Goal: Task Accomplishment & Management: Manage account settings

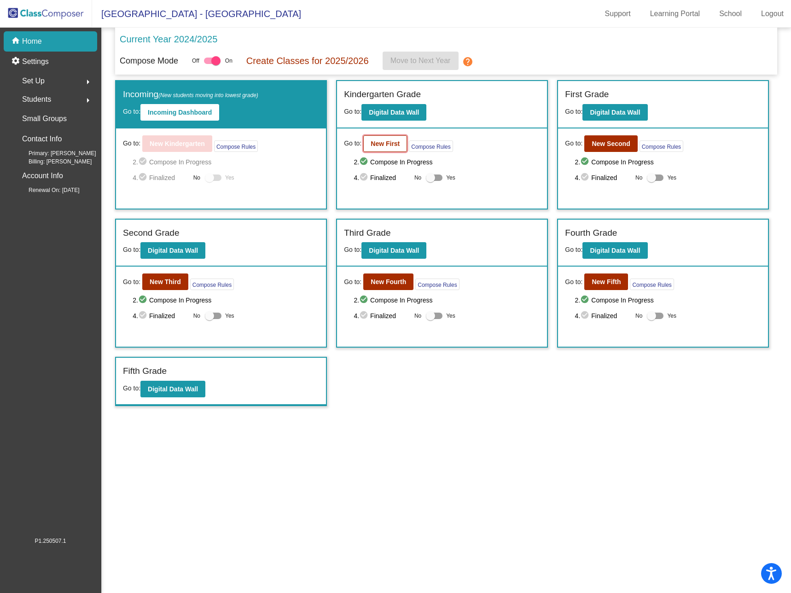
click at [387, 144] on b "New First" at bounding box center [385, 143] width 29 height 7
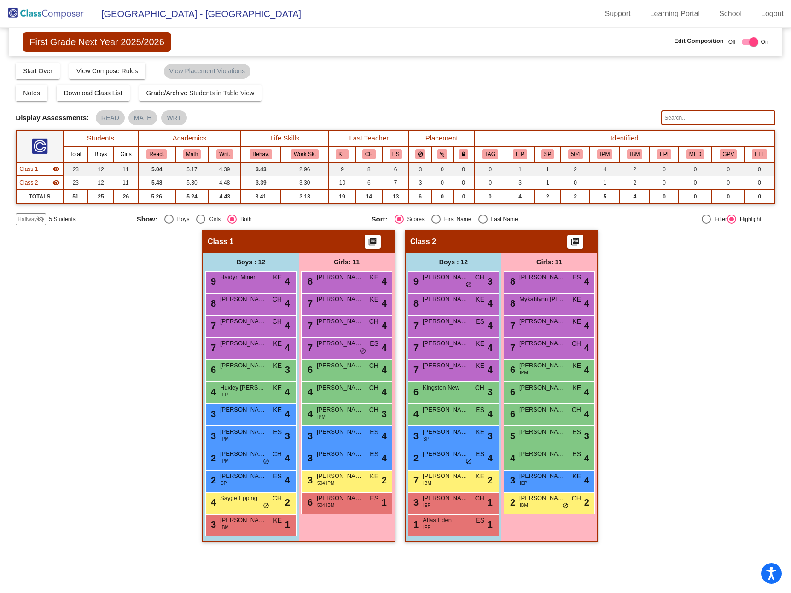
click at [42, 217] on mat-icon "visibility_off" at bounding box center [40, 219] width 7 height 7
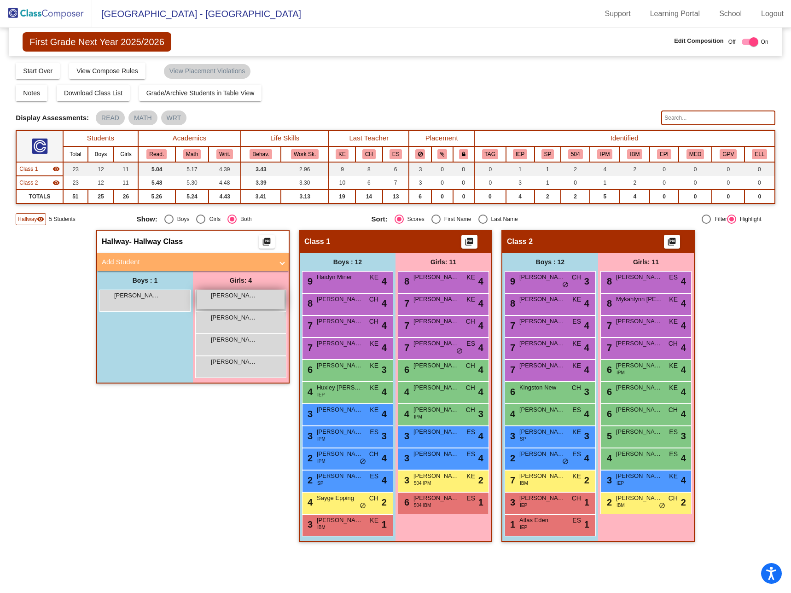
click at [221, 301] on div "[PERSON_NAME] lock do_not_disturb_alt" at bounding box center [241, 299] width 88 height 19
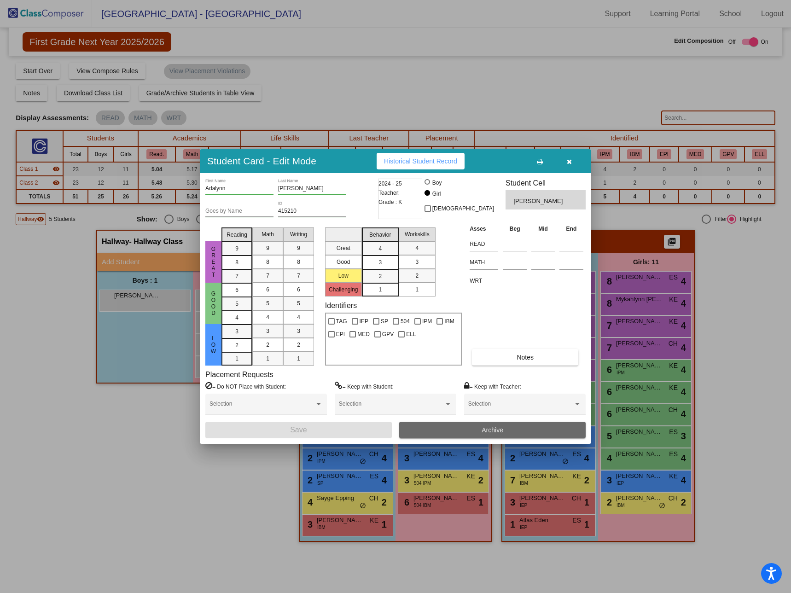
click at [478, 430] on button "Archive" at bounding box center [492, 430] width 187 height 17
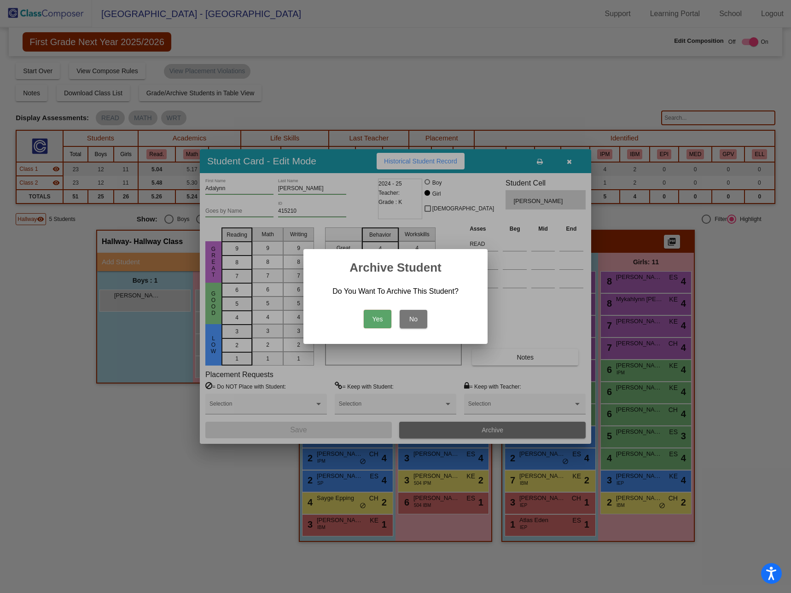
click at [379, 317] on button "Yes" at bounding box center [378, 319] width 28 height 18
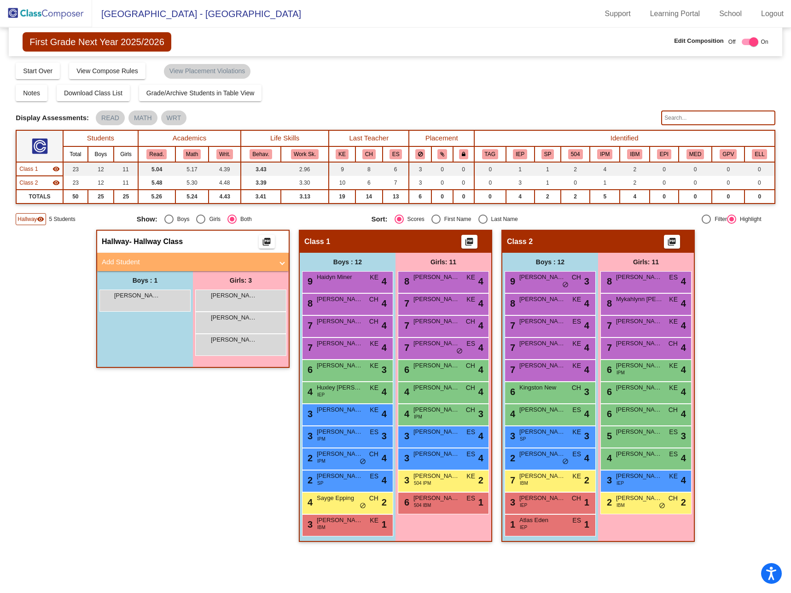
click at [44, 13] on img at bounding box center [46, 13] width 92 height 27
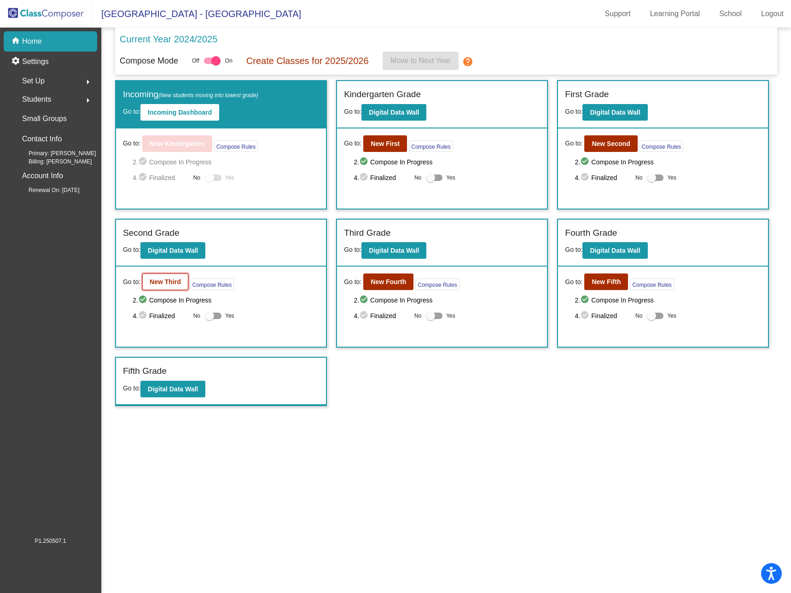
click at [158, 280] on b "New Third" at bounding box center [165, 281] width 31 height 7
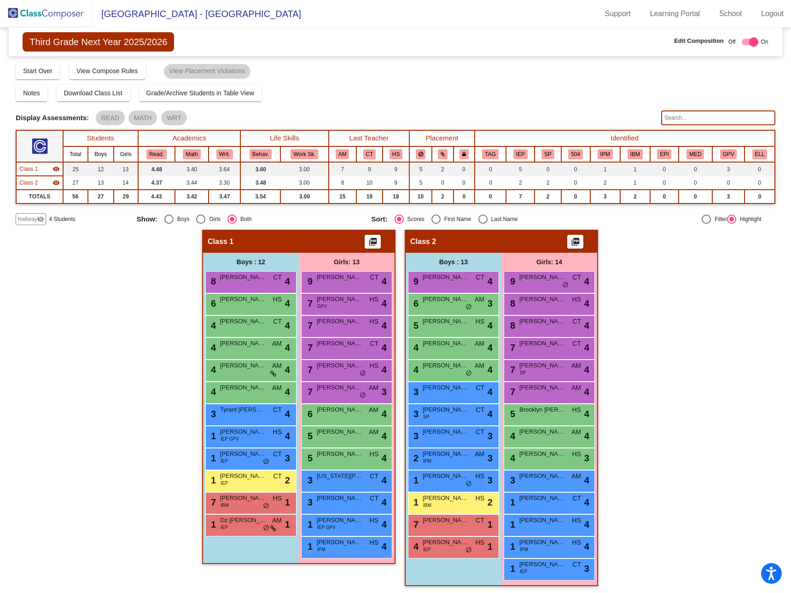
click at [29, 218] on span "Hallway" at bounding box center [27, 219] width 19 height 8
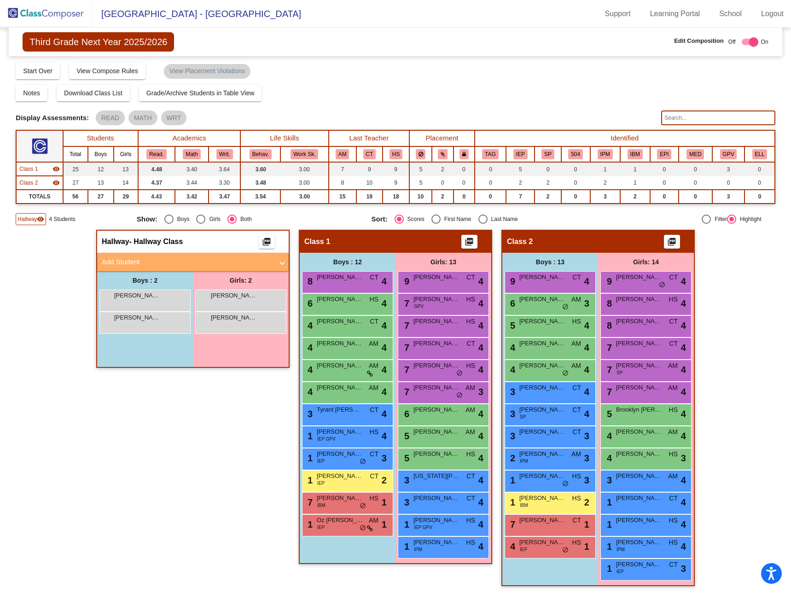
scroll to position [2, 0]
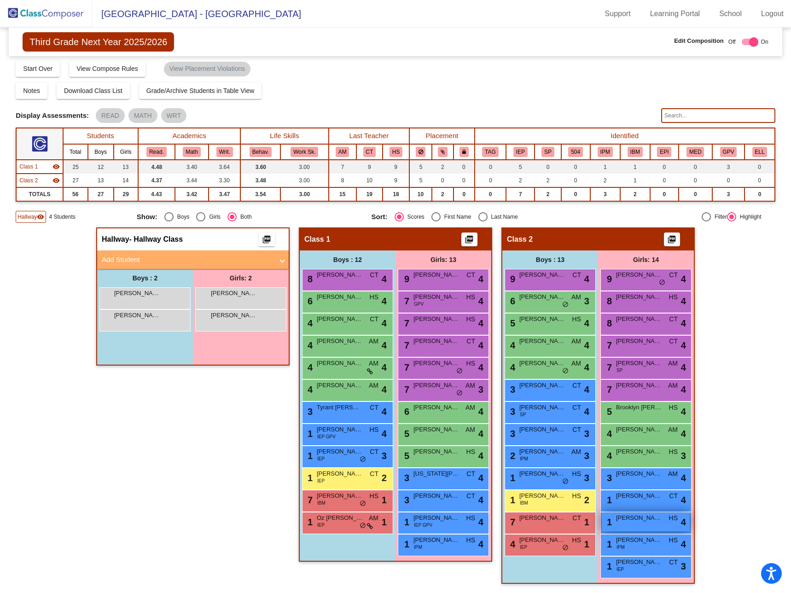
click at [632, 523] on div "1 [PERSON_NAME] HS lock do_not_disturb_alt 4" at bounding box center [646, 522] width 88 height 19
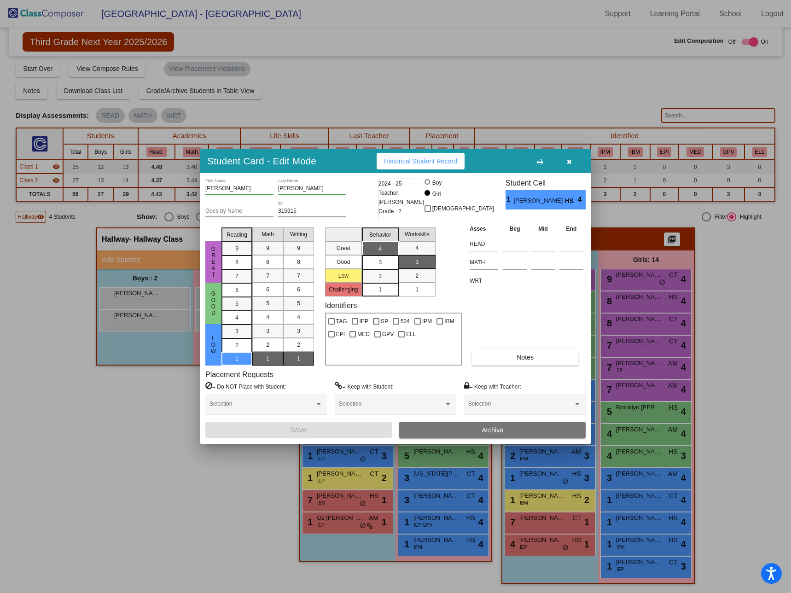
click at [520, 431] on button "Archive" at bounding box center [492, 430] width 187 height 17
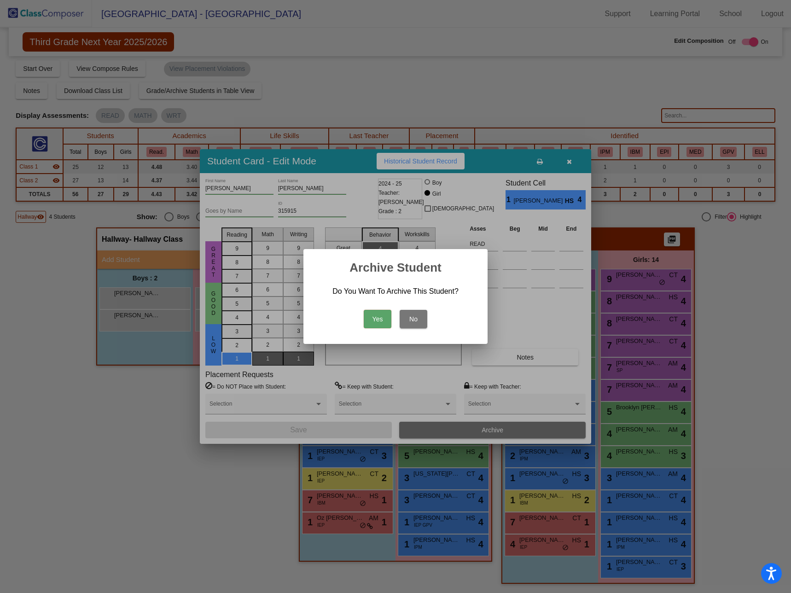
click at [372, 317] on button "Yes" at bounding box center [378, 319] width 28 height 18
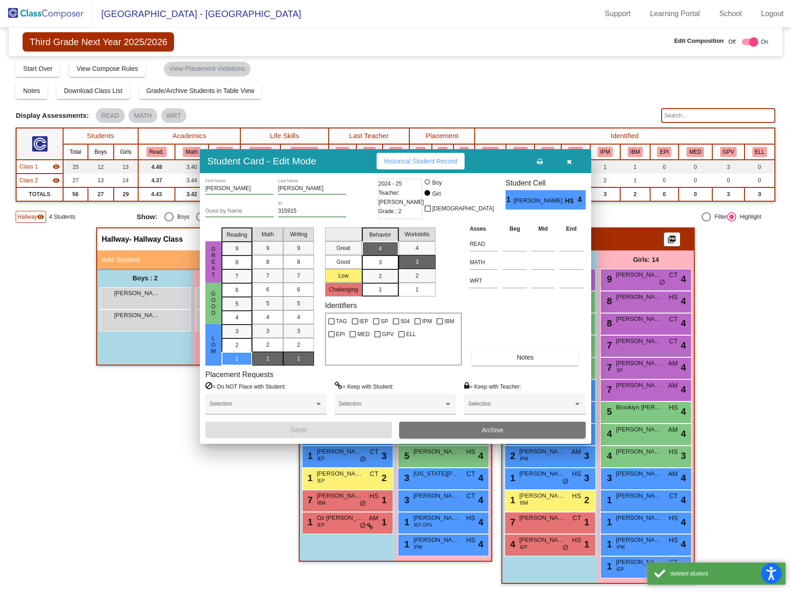
scroll to position [0, 0]
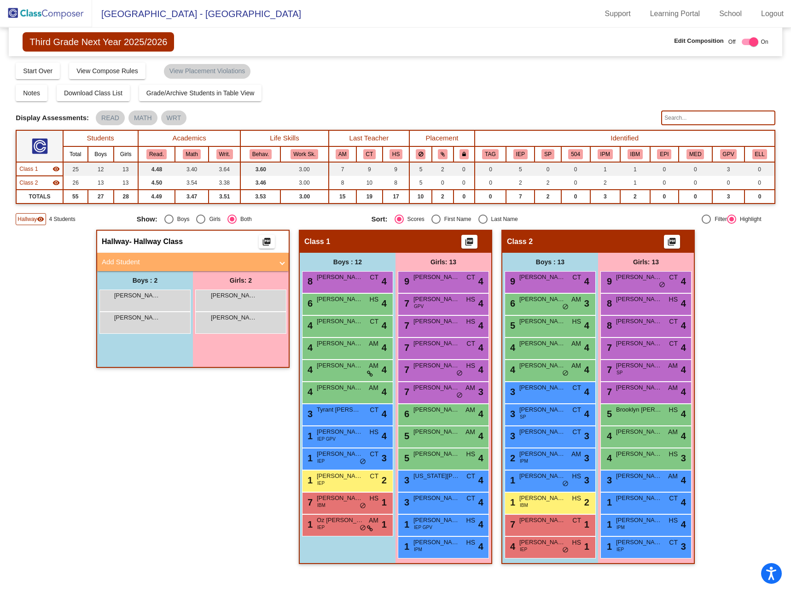
click at [462, 88] on div "Notes Download Class List Import Students Grade/Archive Students in Table View …" at bounding box center [396, 93] width 760 height 17
